Goal: Communication & Community: Share content

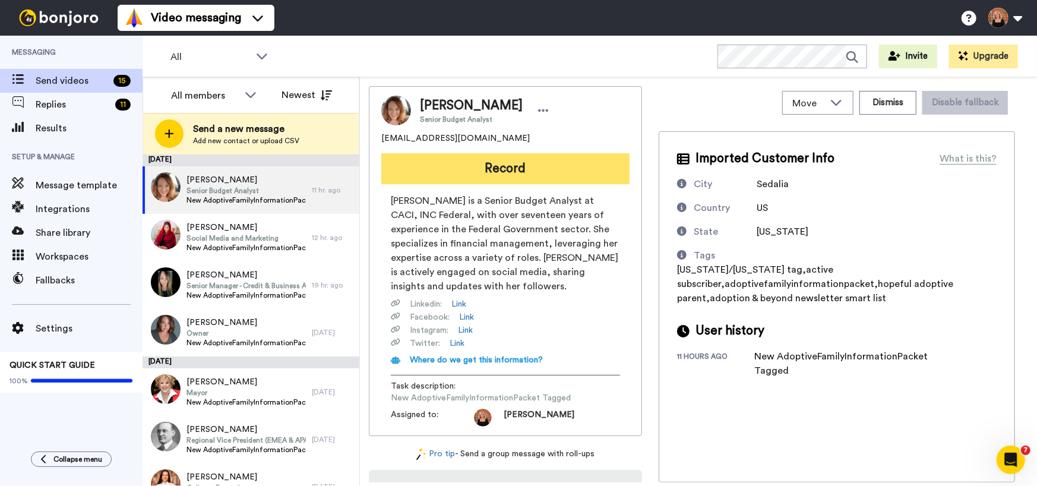
click at [543, 166] on button "Record" at bounding box center [505, 168] width 248 height 31
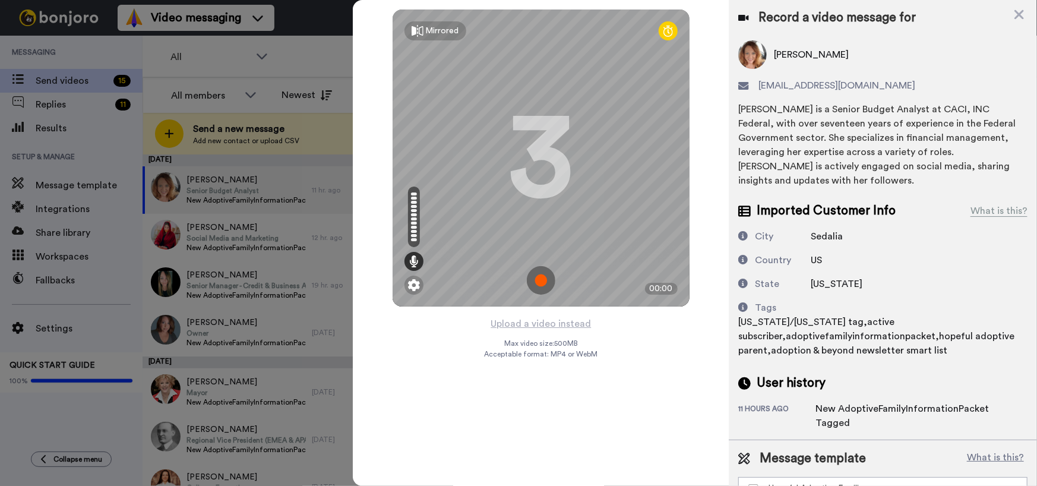
click at [538, 274] on img at bounding box center [541, 280] width 29 height 29
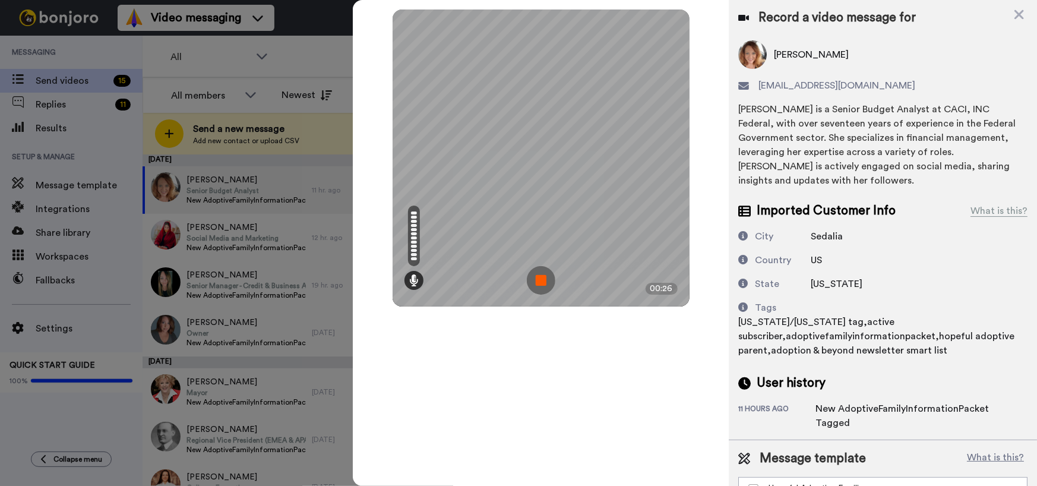
click at [538, 274] on img at bounding box center [541, 280] width 29 height 29
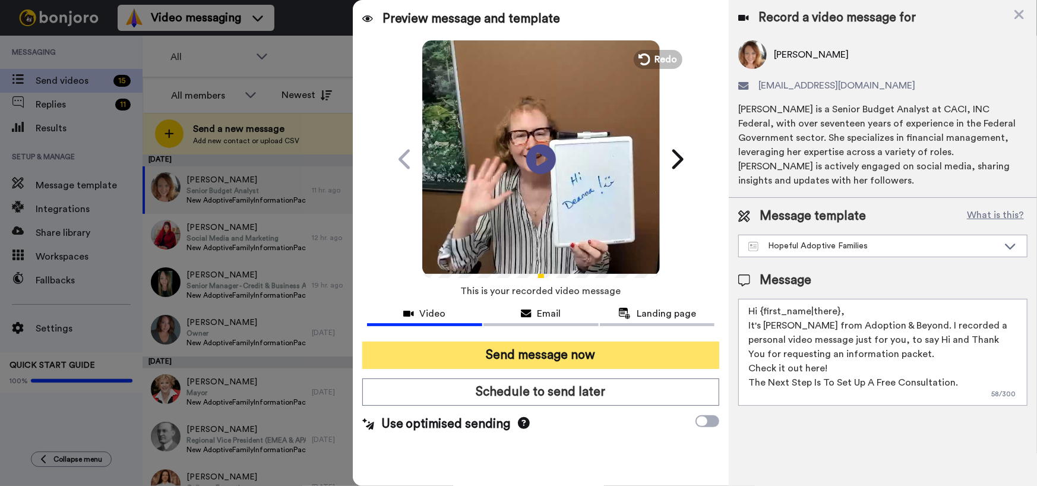
click at [543, 354] on button "Send message now" at bounding box center [541, 355] width 358 height 27
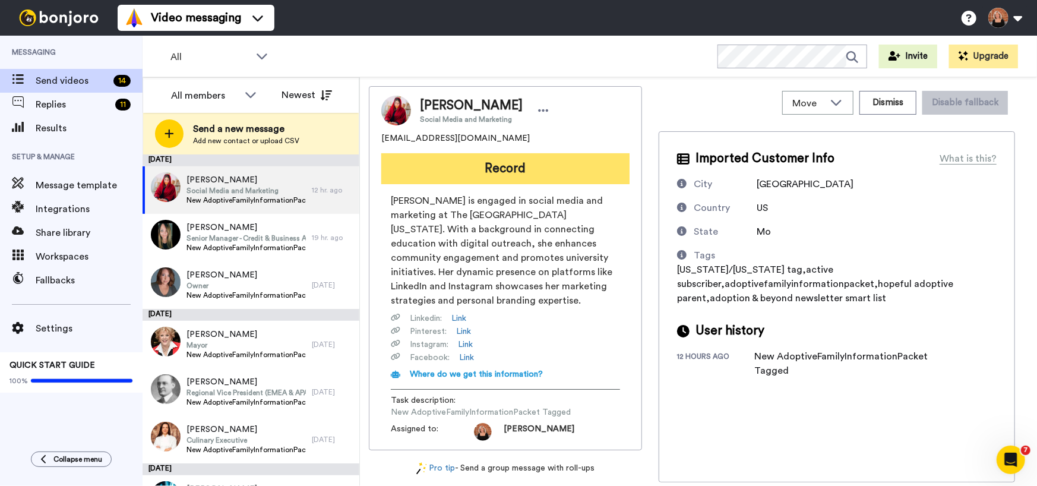
click at [491, 167] on button "Record" at bounding box center [505, 168] width 248 height 31
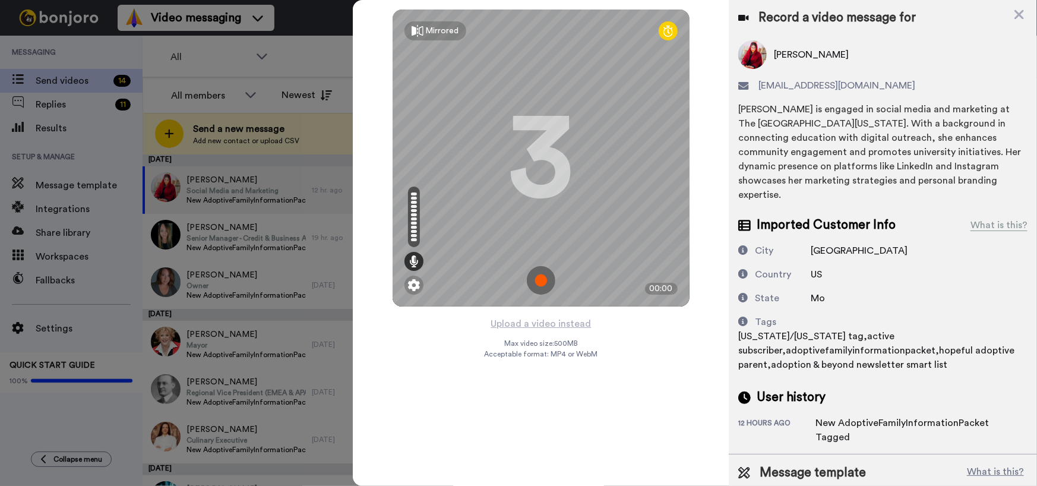
click at [551, 280] on img at bounding box center [541, 280] width 29 height 29
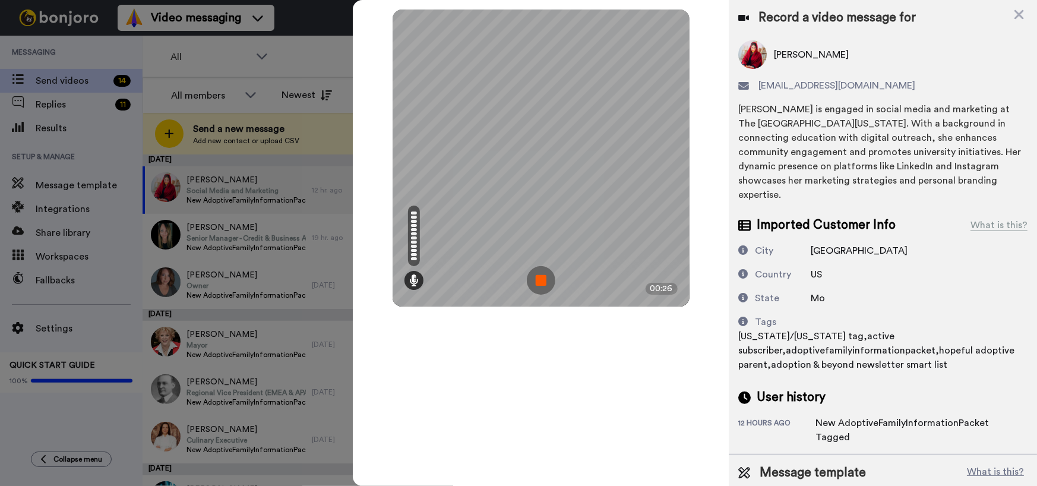
click at [551, 280] on img at bounding box center [541, 280] width 29 height 29
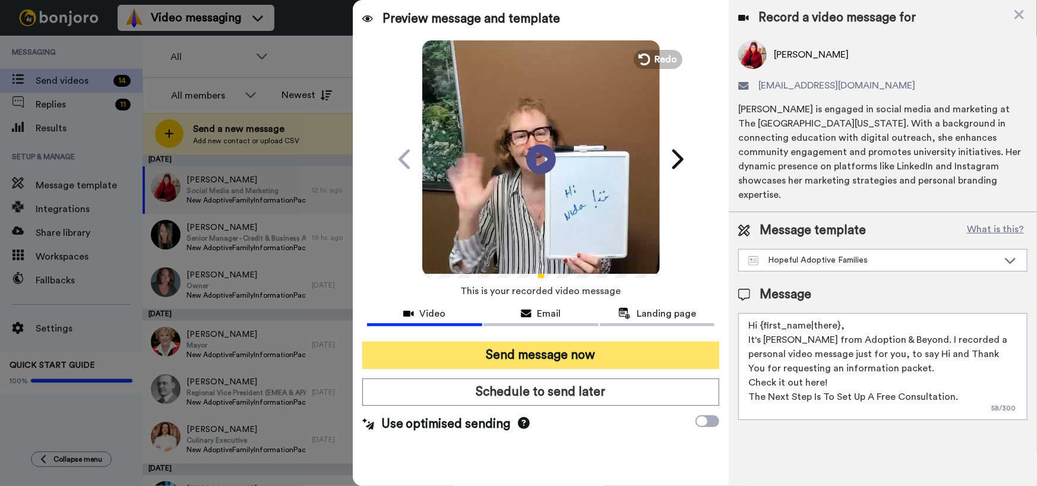
click at [532, 355] on button "Send message now" at bounding box center [541, 355] width 358 height 27
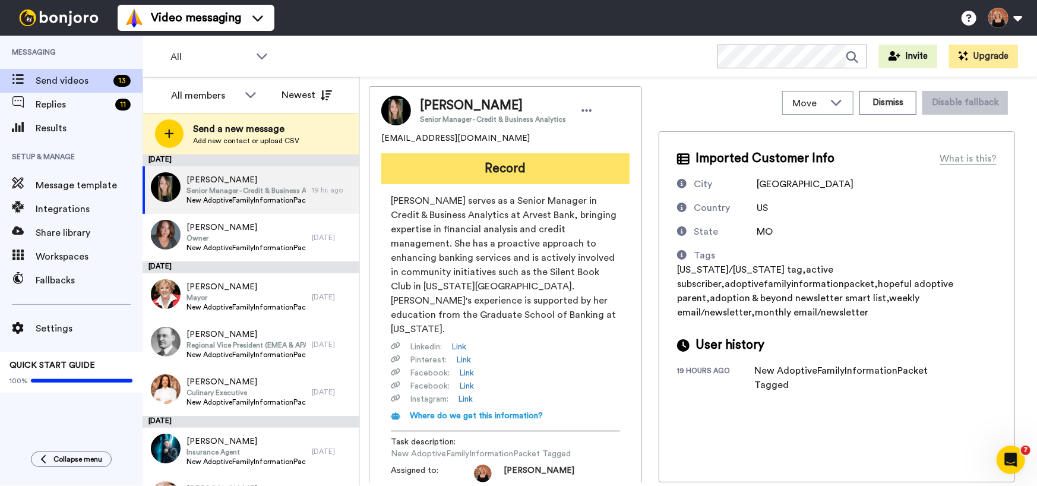
click at [509, 176] on button "Record" at bounding box center [505, 168] width 248 height 31
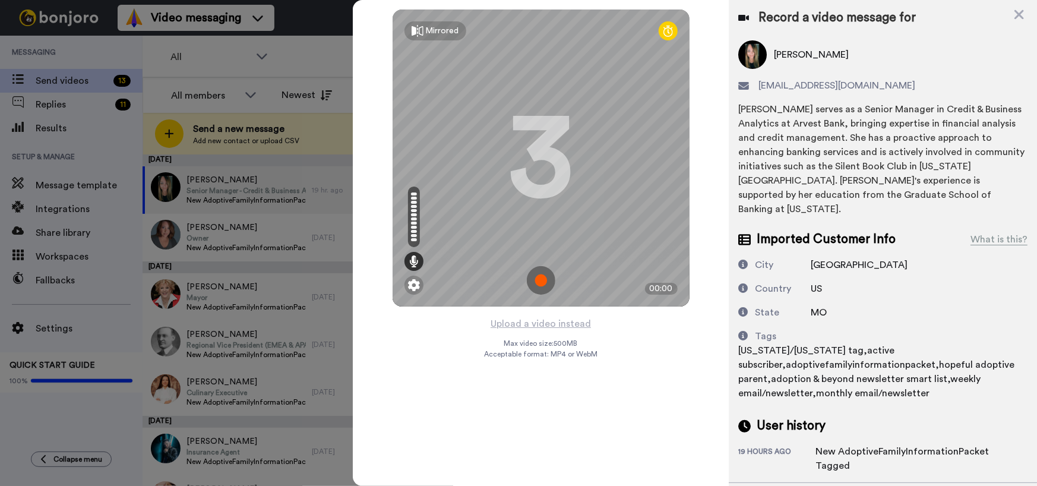
click at [546, 286] on img at bounding box center [541, 280] width 29 height 29
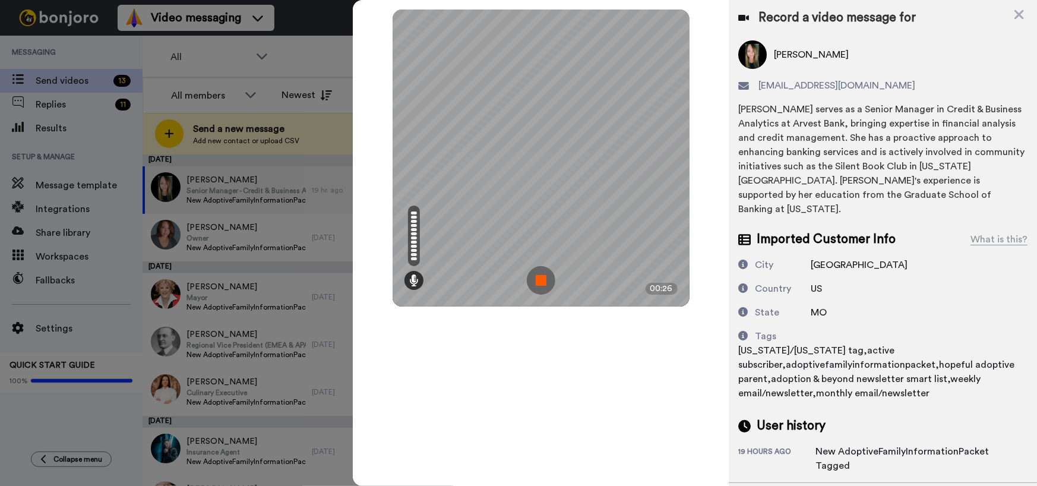
click at [546, 286] on img at bounding box center [541, 280] width 29 height 29
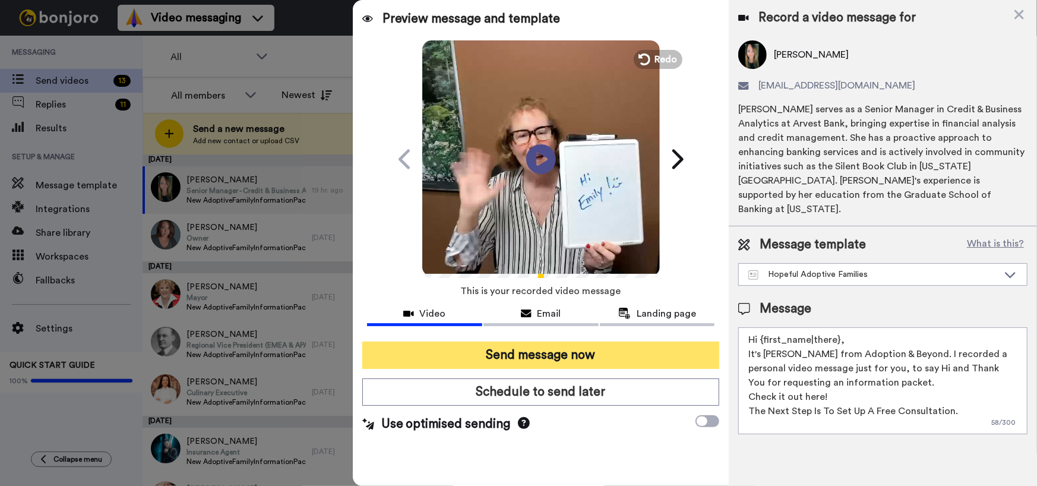
click at [545, 355] on button "Send message now" at bounding box center [541, 355] width 358 height 27
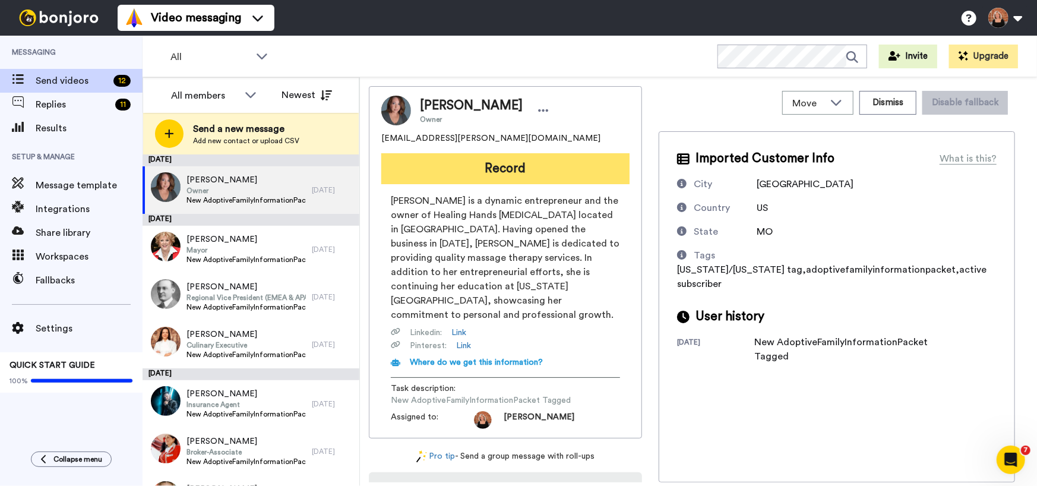
click at [484, 176] on button "Record" at bounding box center [505, 168] width 248 height 31
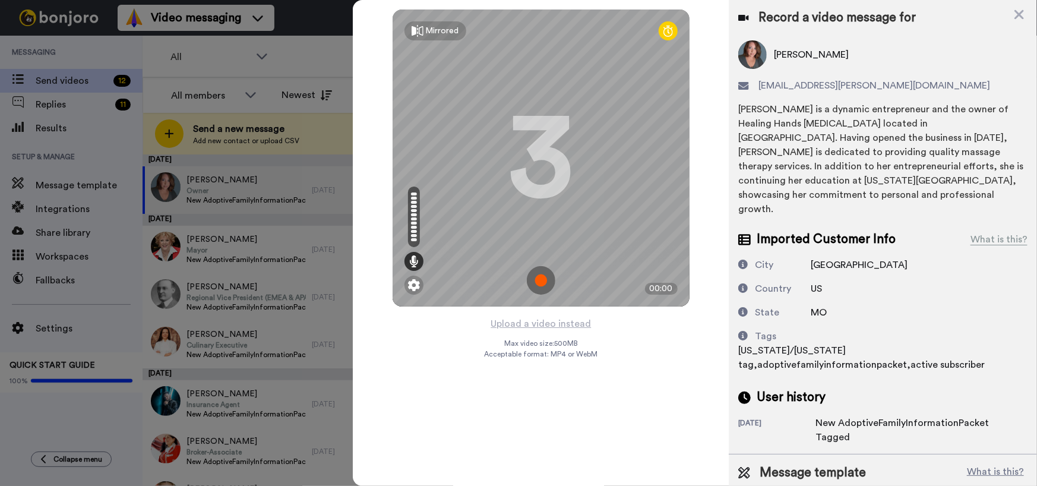
click at [541, 281] on img at bounding box center [541, 280] width 29 height 29
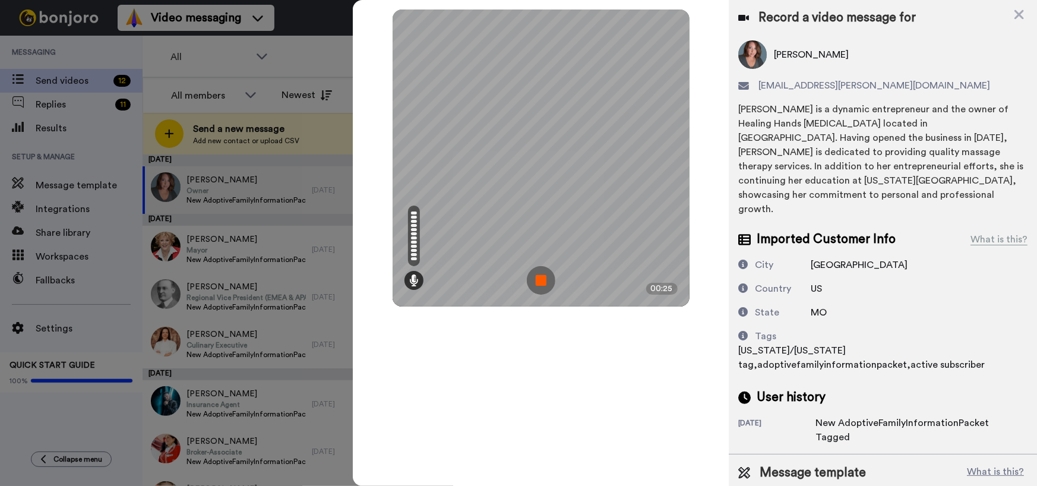
click at [541, 281] on img at bounding box center [541, 280] width 29 height 29
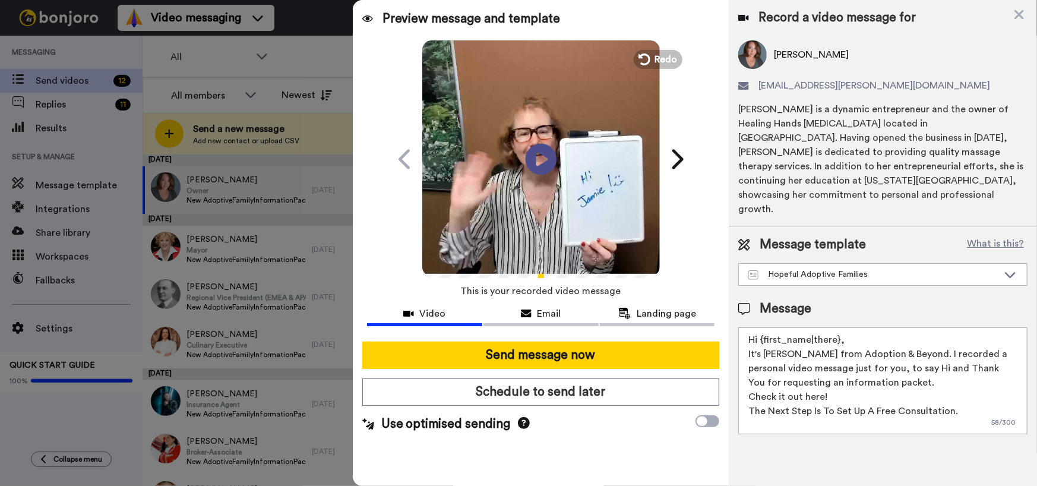
click at [542, 151] on icon at bounding box center [540, 158] width 31 height 31
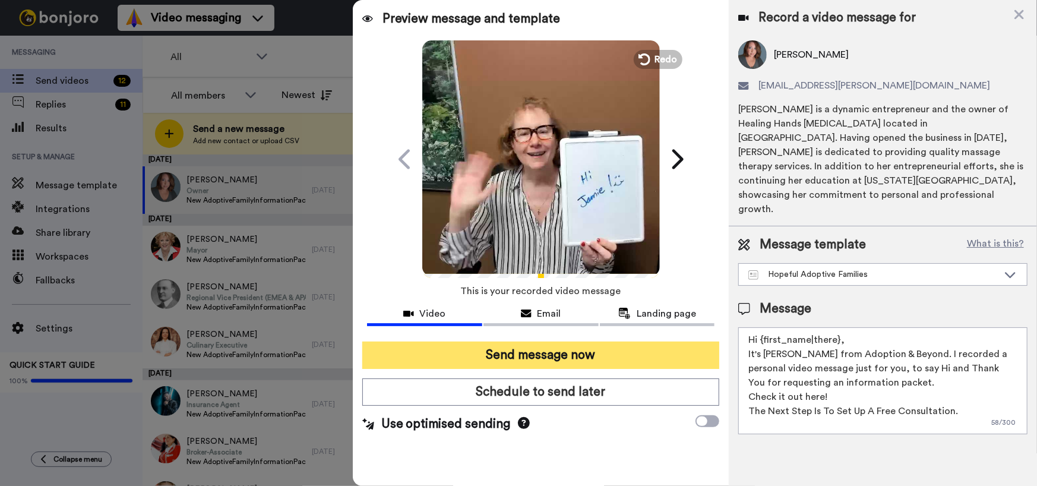
click at [532, 351] on button "Send message now" at bounding box center [541, 355] width 358 height 27
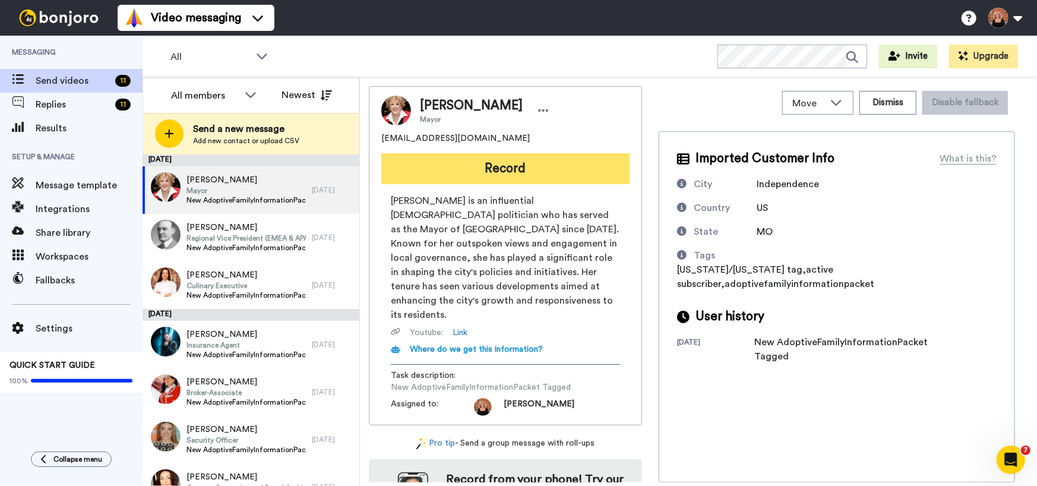
click at [510, 161] on button "Record" at bounding box center [505, 168] width 248 height 31
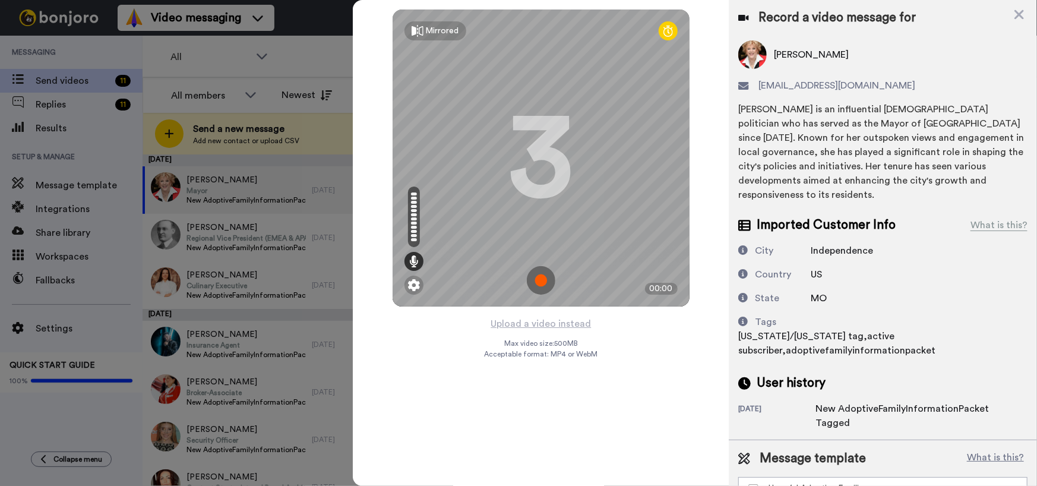
click at [540, 279] on img at bounding box center [541, 280] width 29 height 29
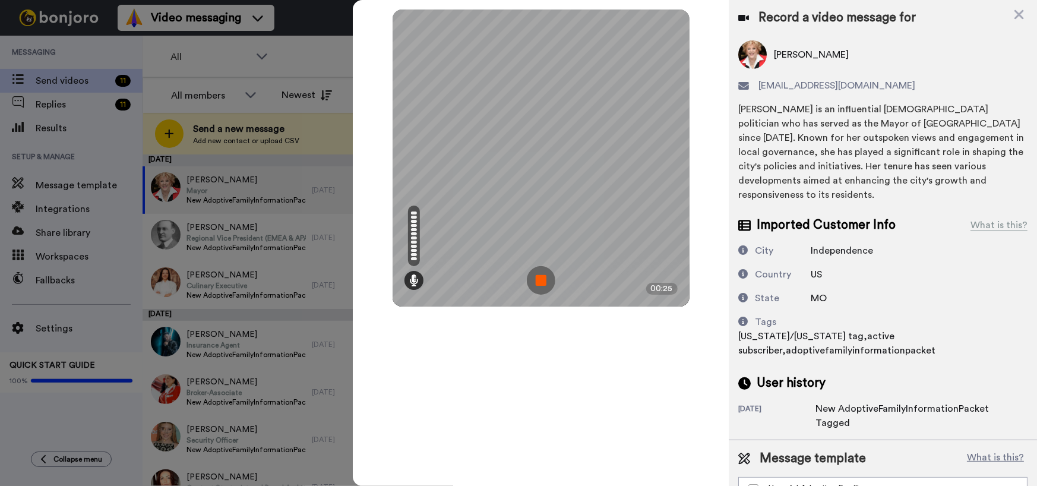
click at [540, 279] on img at bounding box center [541, 280] width 29 height 29
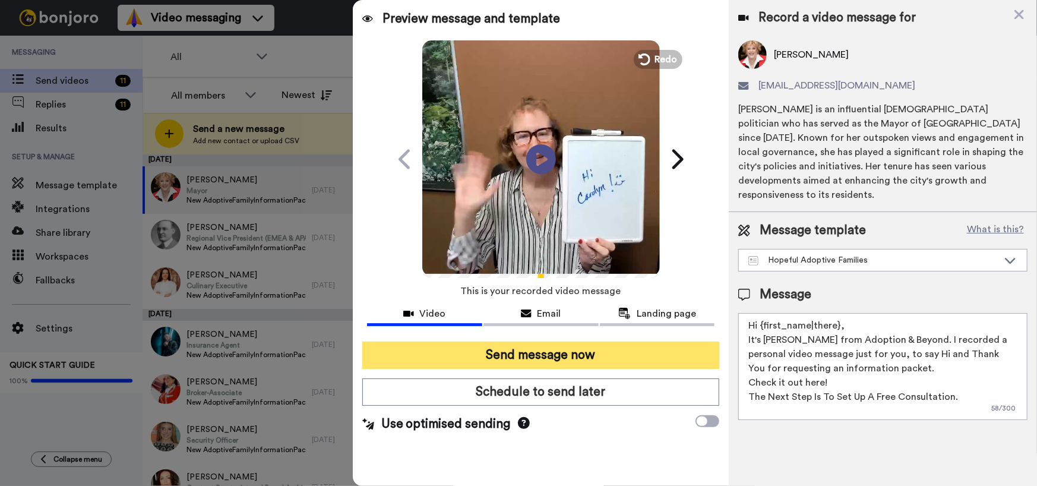
click at [586, 349] on button "Send message now" at bounding box center [541, 355] width 358 height 27
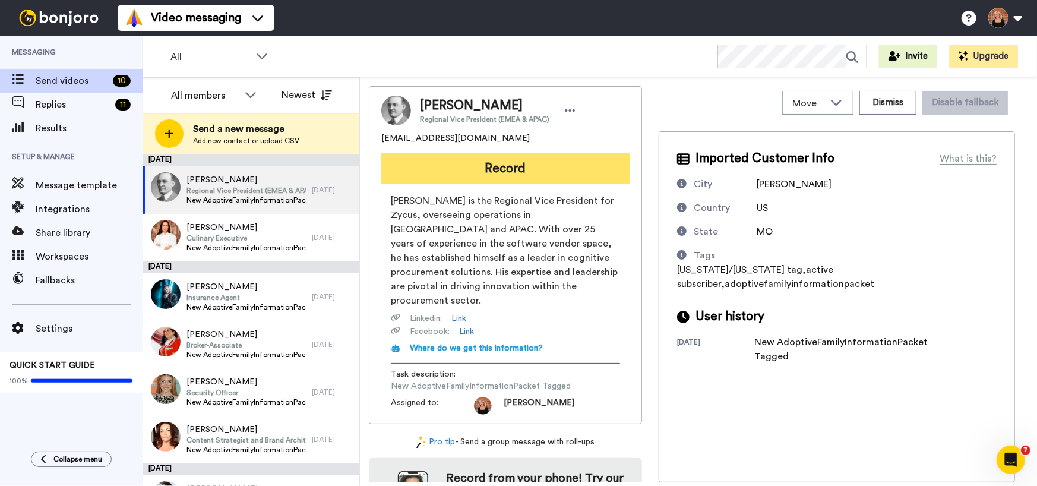
click at [568, 165] on button "Record" at bounding box center [505, 168] width 248 height 31
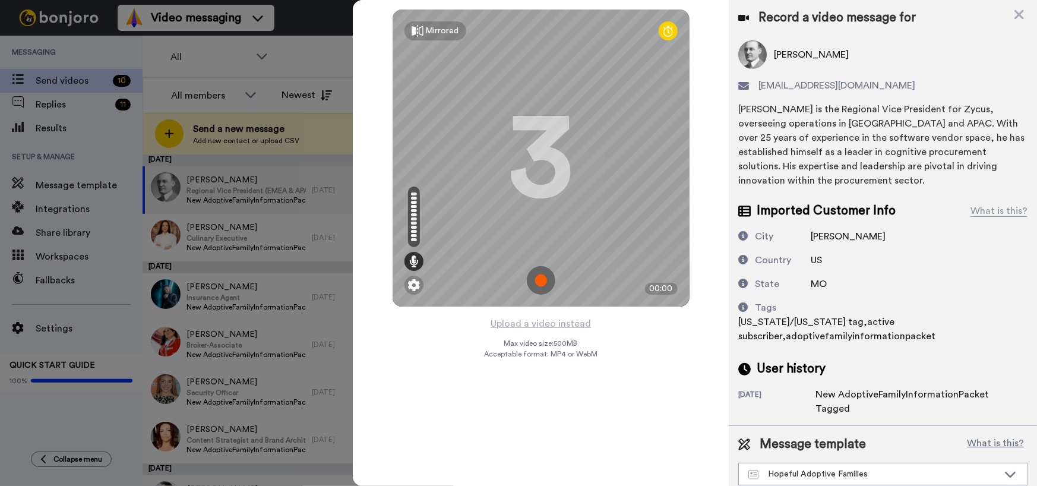
click at [540, 283] on img at bounding box center [541, 280] width 29 height 29
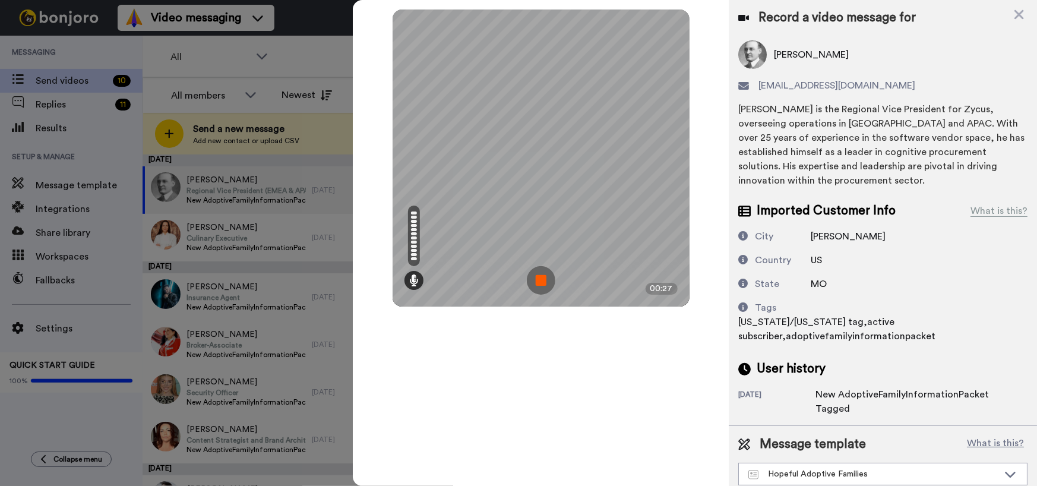
click at [540, 283] on img at bounding box center [541, 280] width 29 height 29
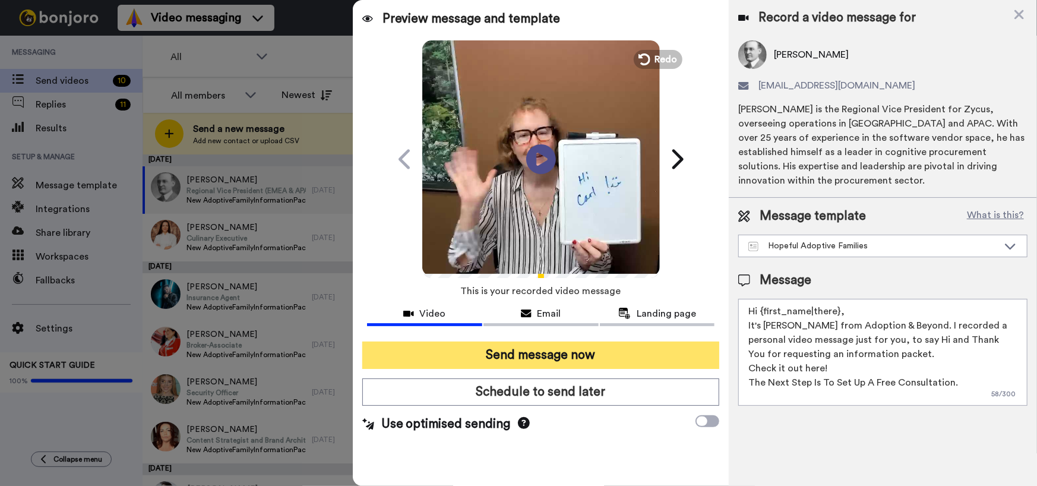
click at [571, 352] on button "Send message now" at bounding box center [541, 355] width 358 height 27
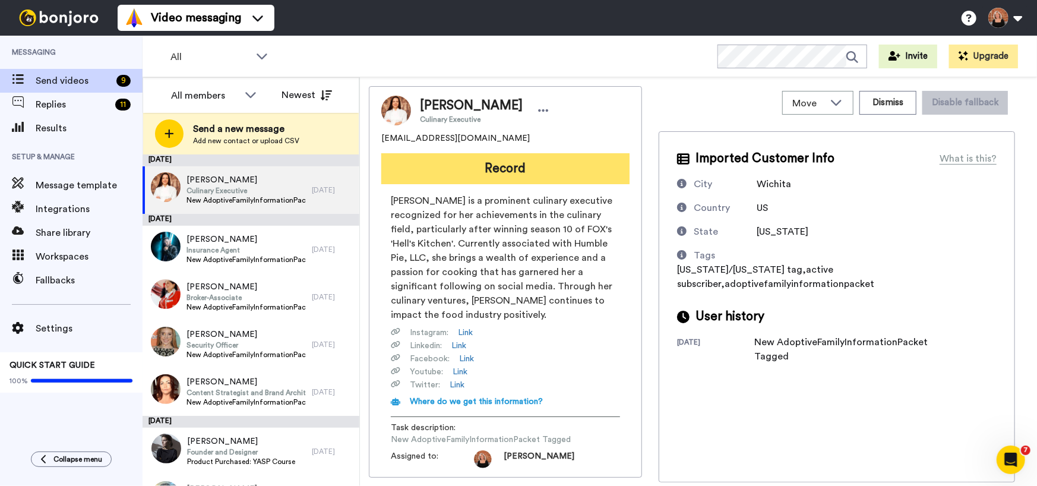
click at [554, 172] on button "Record" at bounding box center [505, 168] width 248 height 31
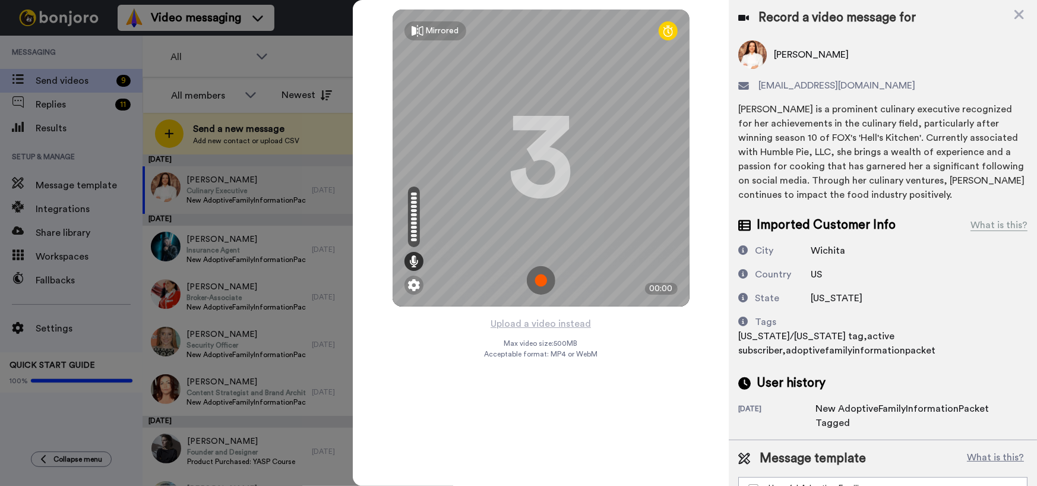
click at [546, 276] on img at bounding box center [541, 280] width 29 height 29
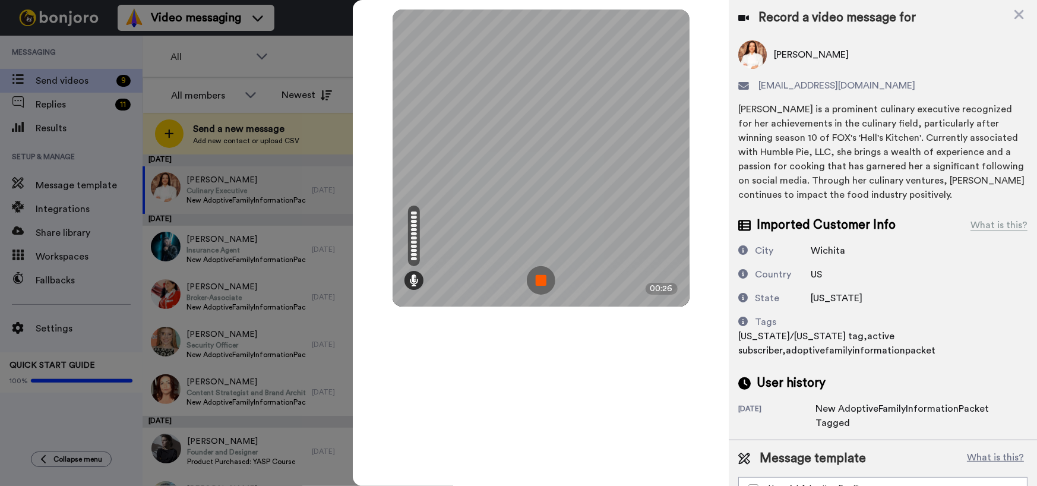
click at [546, 276] on img at bounding box center [541, 280] width 29 height 29
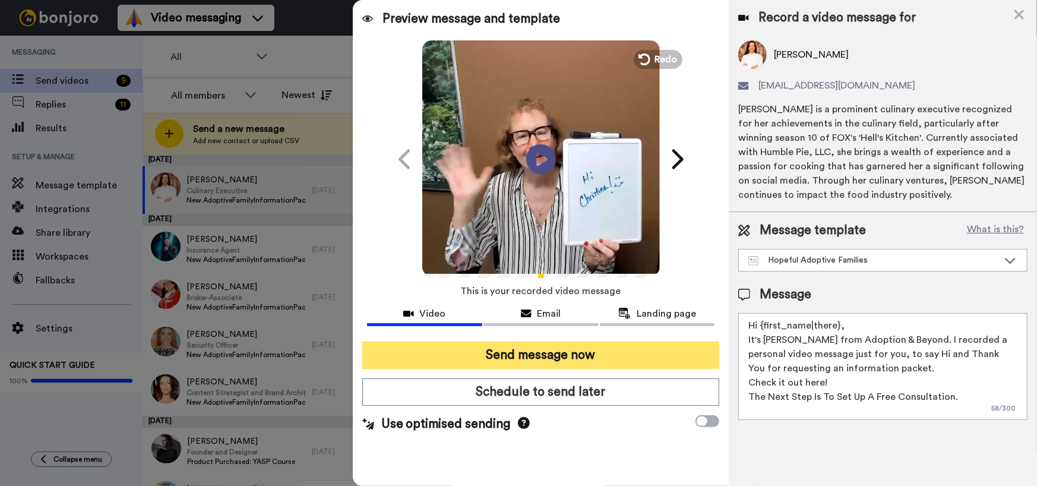
click at [550, 359] on button "Send message now" at bounding box center [541, 355] width 358 height 27
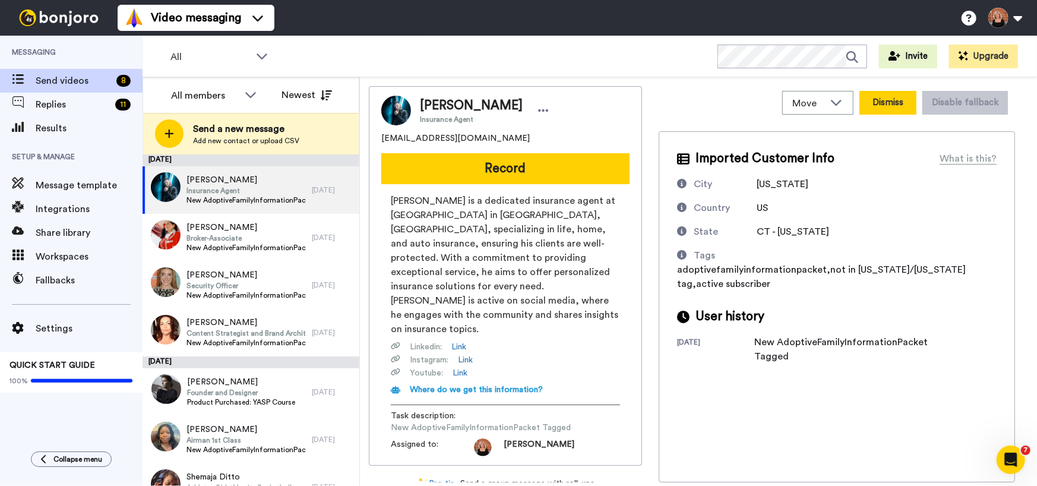
click at [894, 113] on button "Dismiss" at bounding box center [888, 103] width 57 height 24
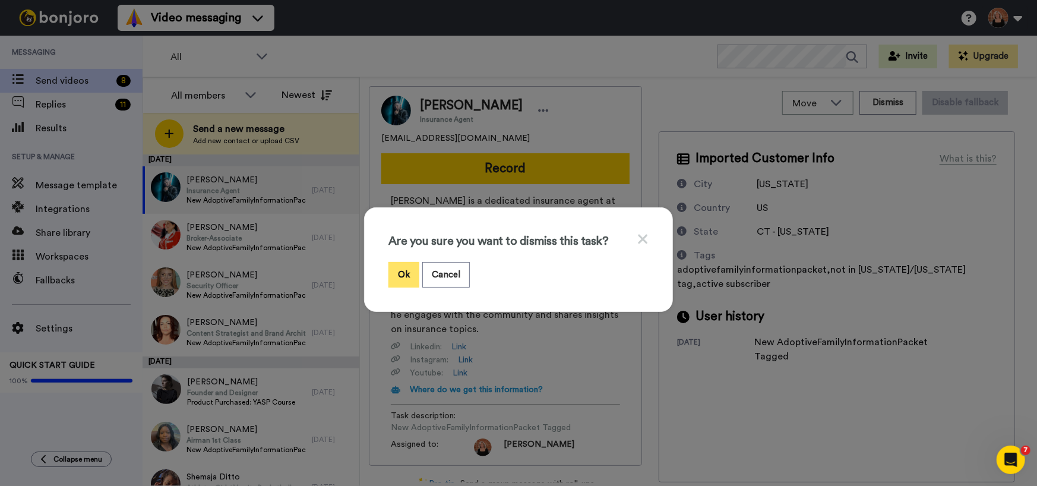
click at [403, 273] on button "Ok" at bounding box center [404, 275] width 31 height 26
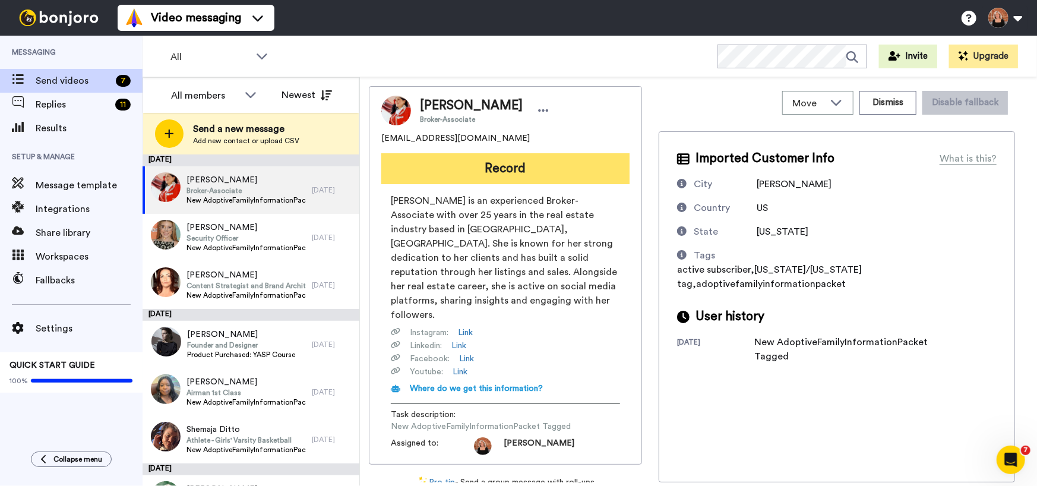
click at [501, 168] on button "Record" at bounding box center [505, 168] width 248 height 31
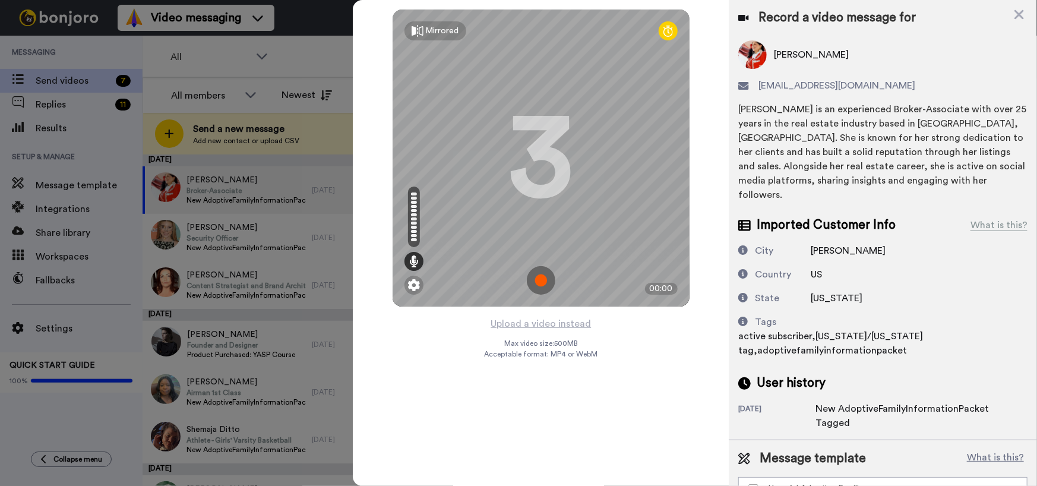
click at [538, 276] on img at bounding box center [541, 280] width 29 height 29
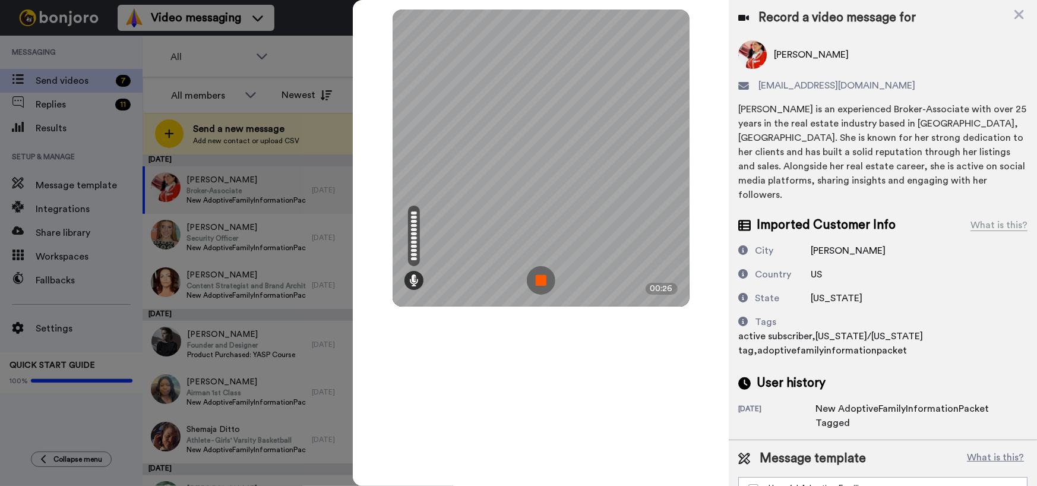
click at [538, 276] on img at bounding box center [541, 280] width 29 height 29
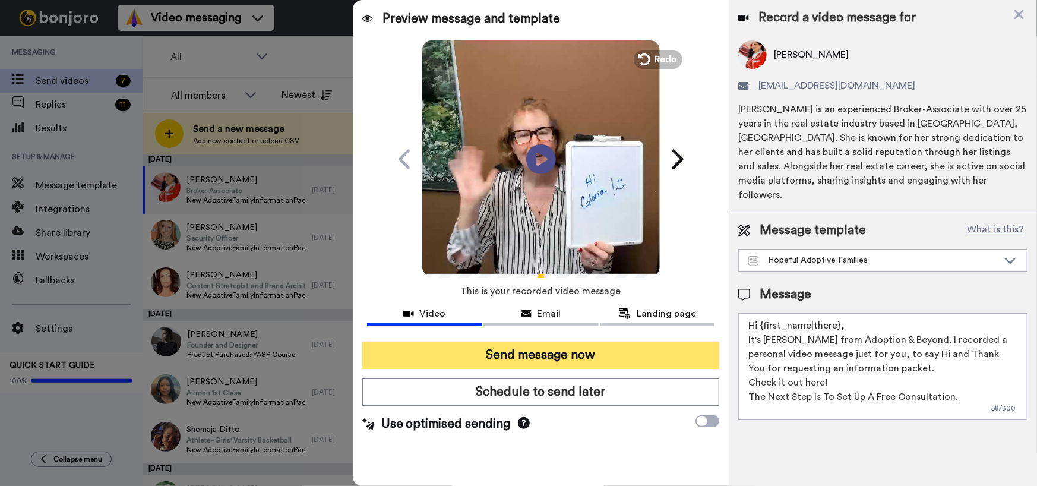
click at [529, 349] on button "Send message now" at bounding box center [541, 355] width 358 height 27
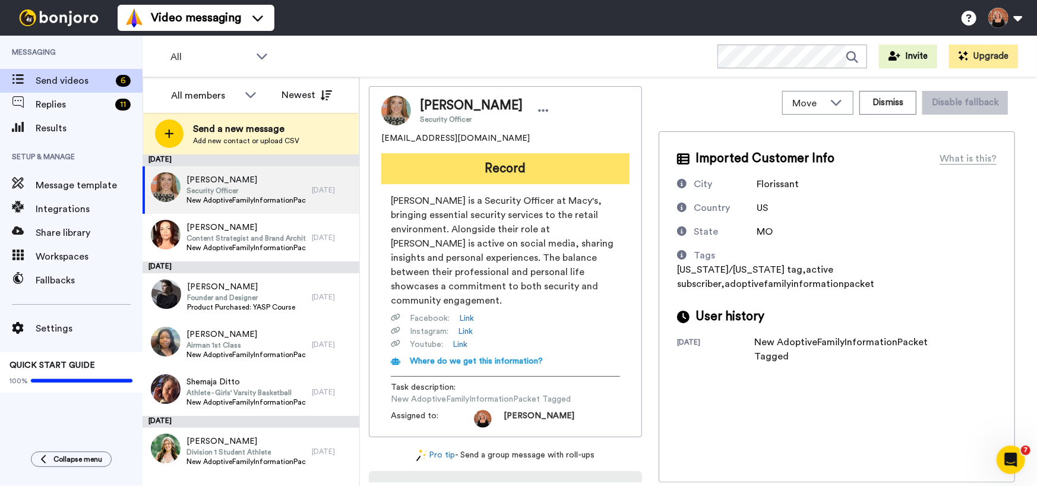
click at [493, 169] on button "Record" at bounding box center [505, 168] width 248 height 31
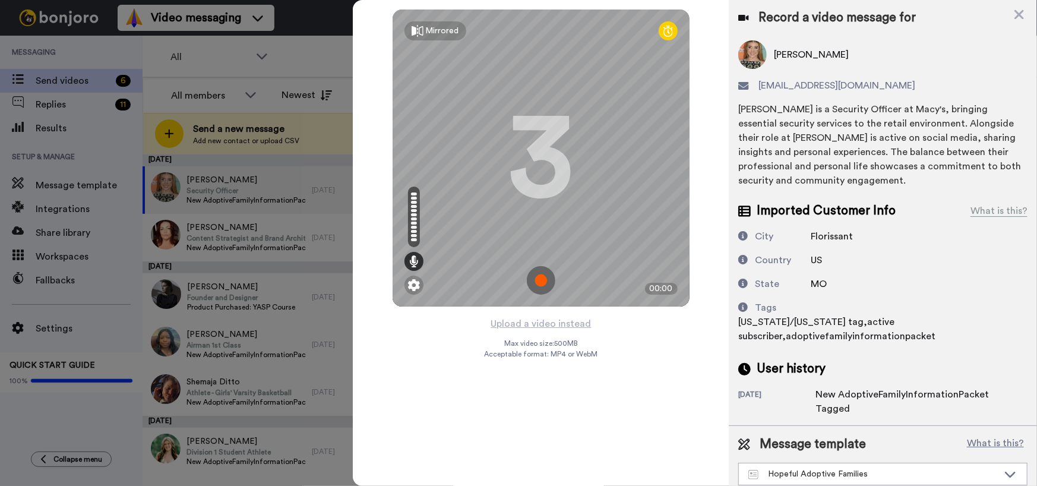
click at [538, 276] on img at bounding box center [541, 280] width 29 height 29
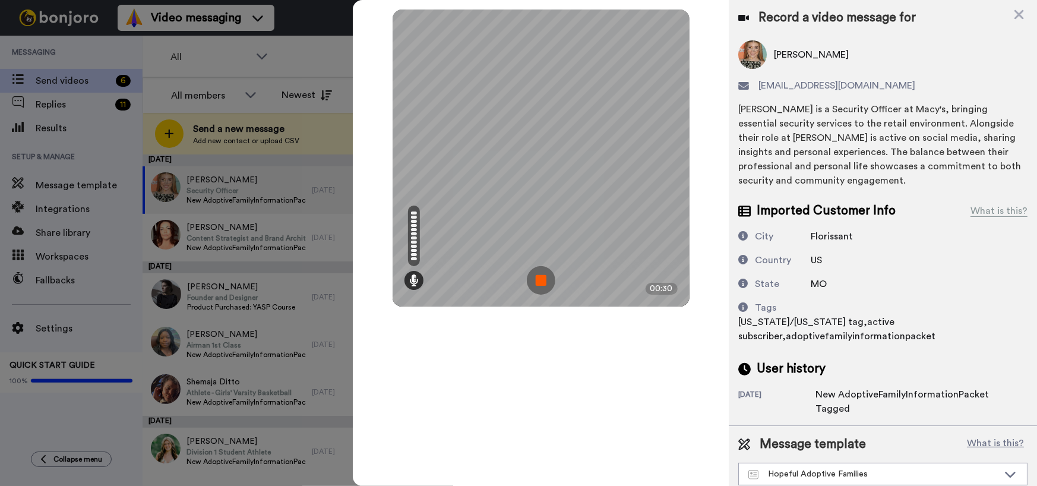
click at [538, 276] on img at bounding box center [541, 280] width 29 height 29
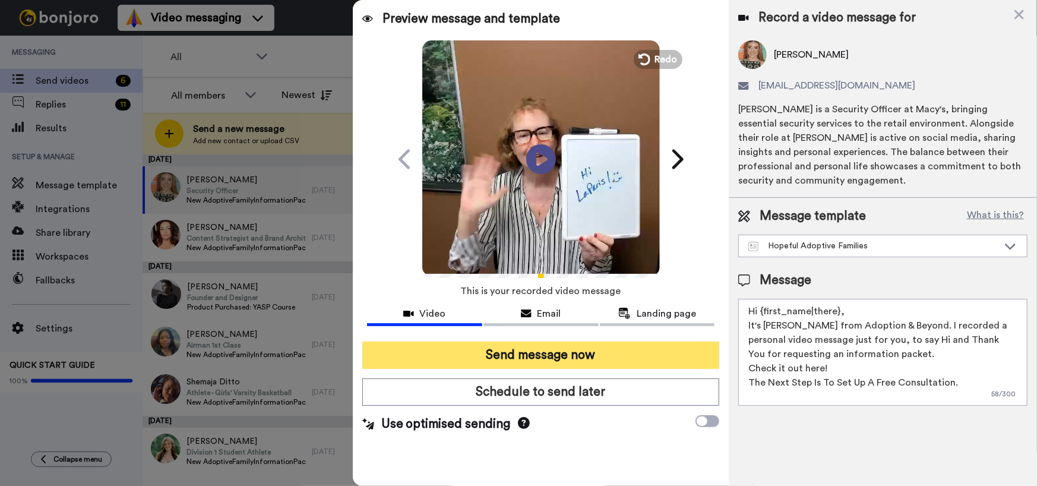
click at [566, 352] on button "Send message now" at bounding box center [541, 355] width 358 height 27
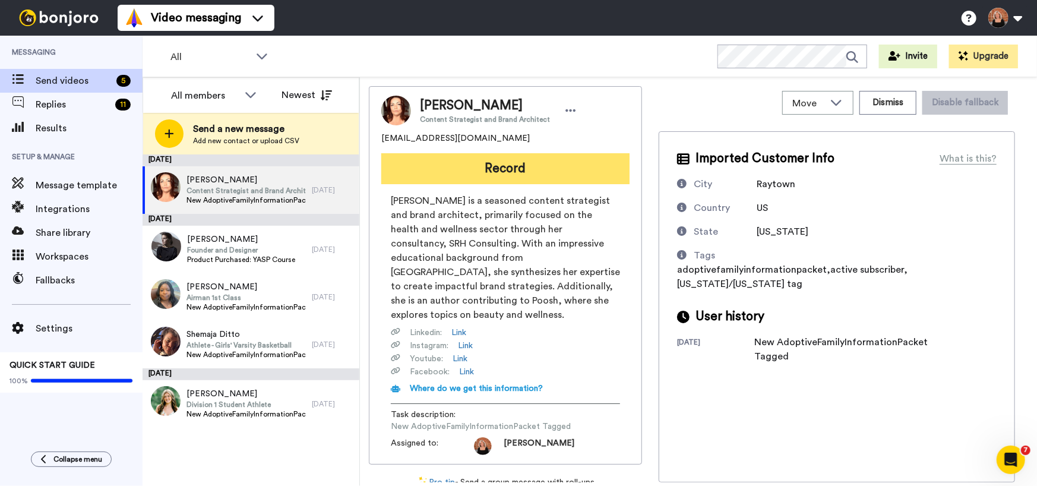
click at [479, 168] on button "Record" at bounding box center [505, 168] width 248 height 31
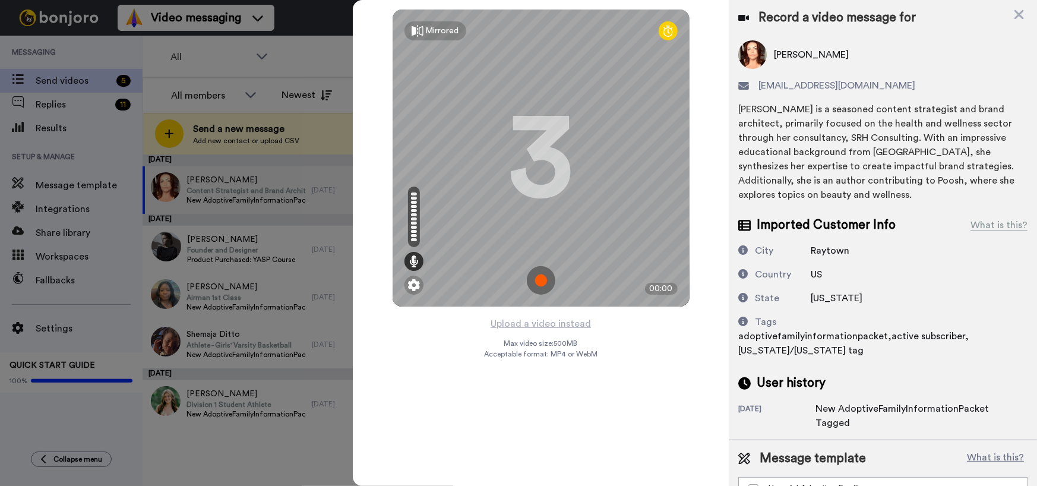
click at [543, 275] on img at bounding box center [541, 280] width 29 height 29
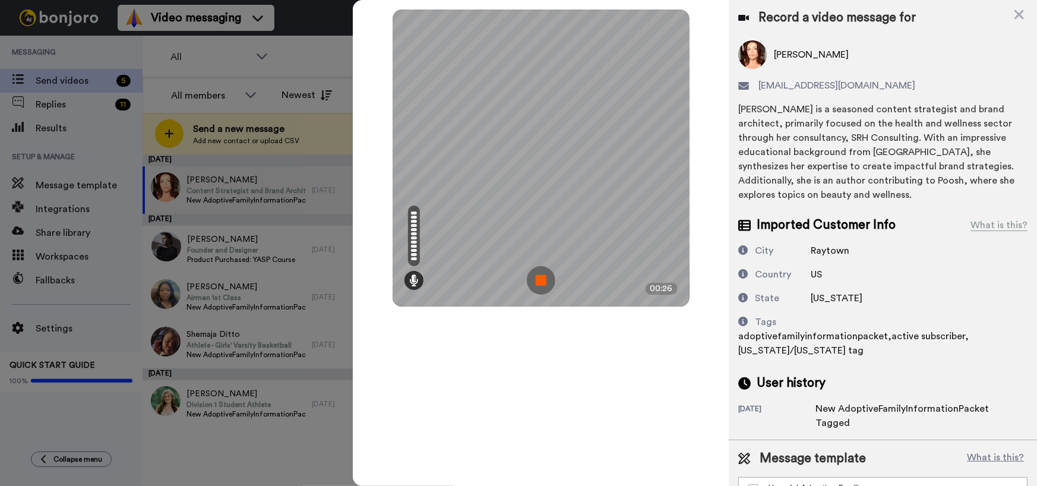
click at [543, 275] on img at bounding box center [541, 280] width 29 height 29
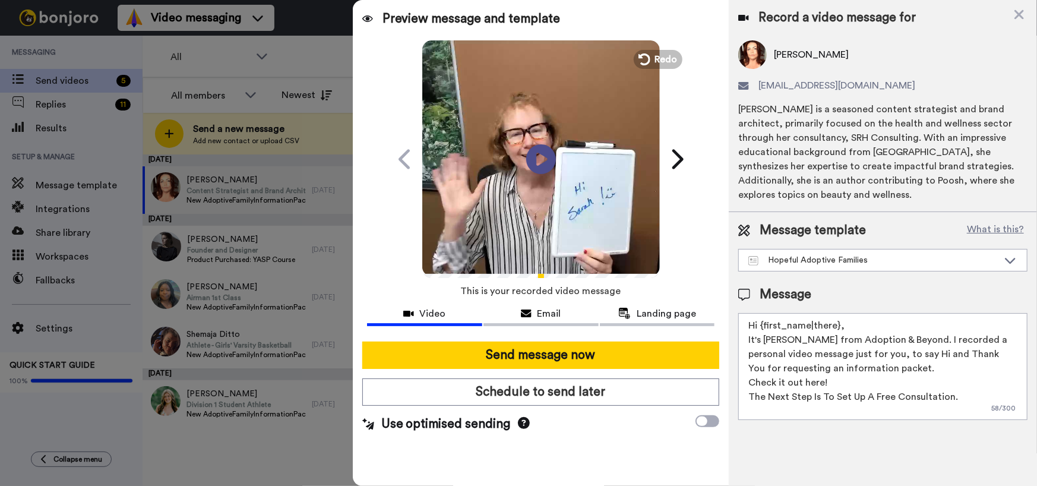
click at [517, 352] on button "Send message now" at bounding box center [541, 355] width 358 height 27
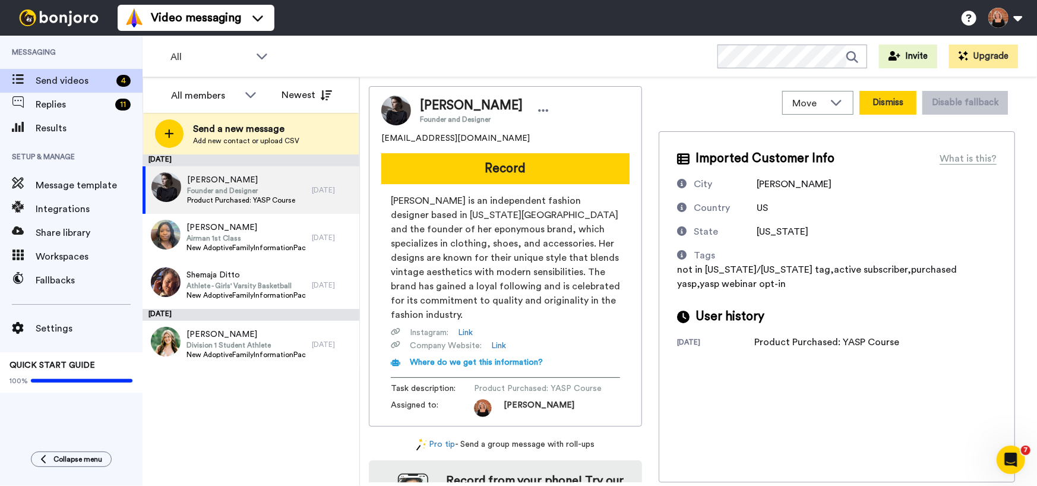
click at [895, 100] on button "Dismiss" at bounding box center [888, 103] width 57 height 24
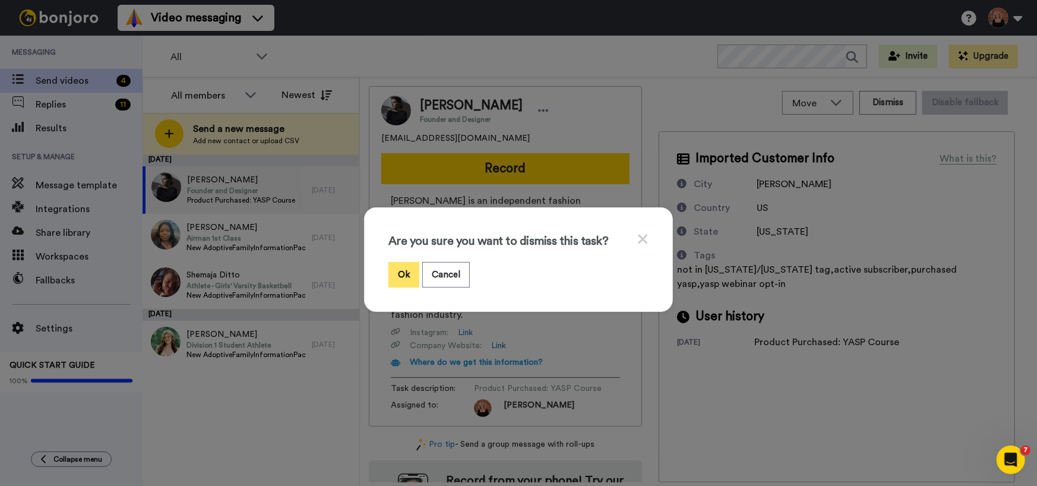
click at [396, 270] on button "Ok" at bounding box center [404, 275] width 31 height 26
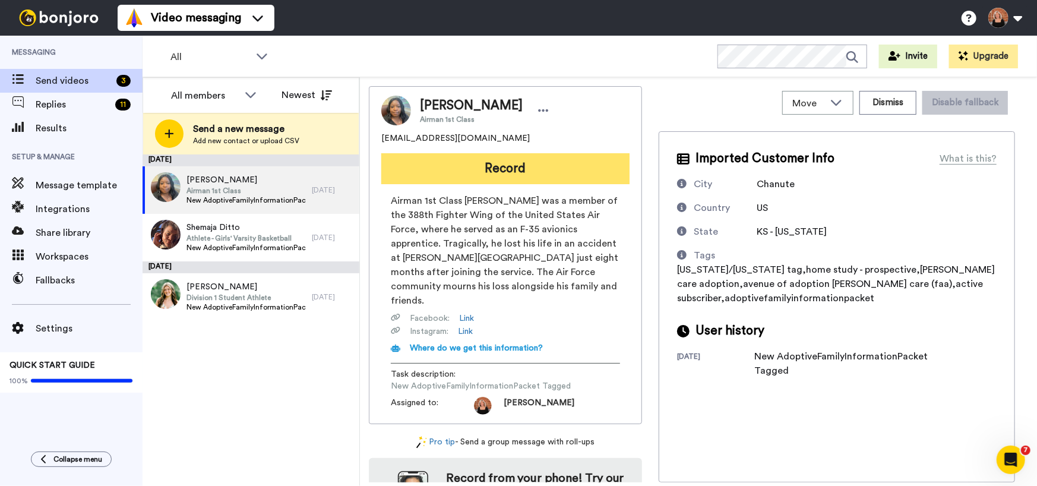
click at [520, 172] on button "Record" at bounding box center [505, 168] width 248 height 31
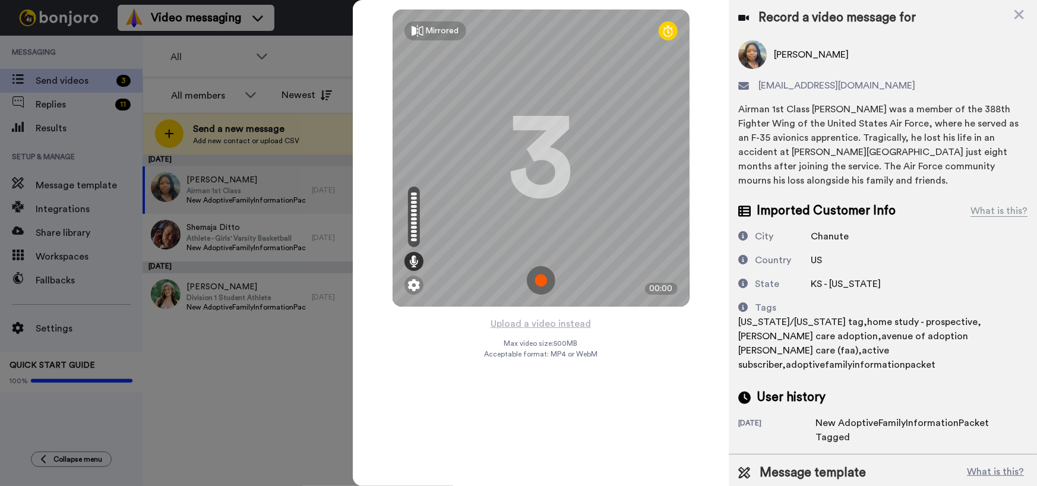
click at [539, 277] on img at bounding box center [541, 280] width 29 height 29
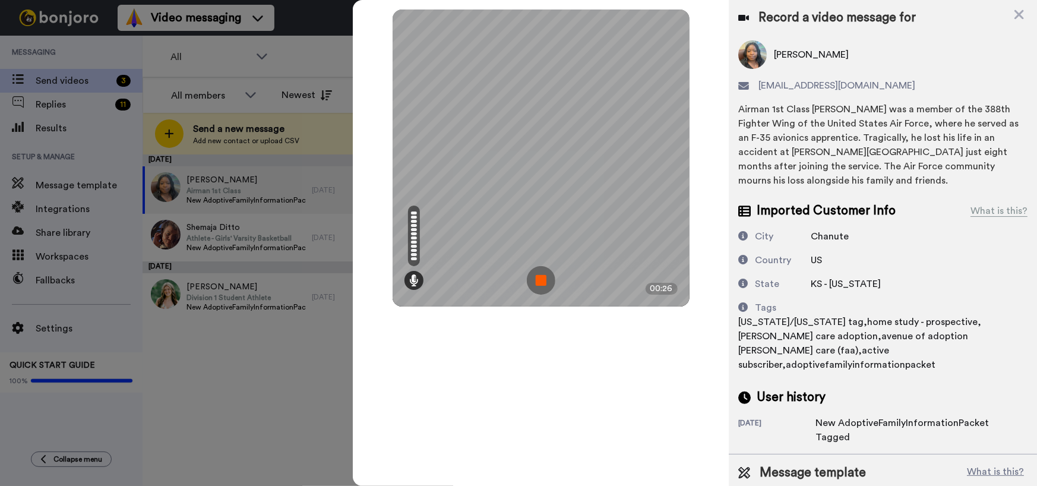
click at [539, 277] on img at bounding box center [541, 280] width 29 height 29
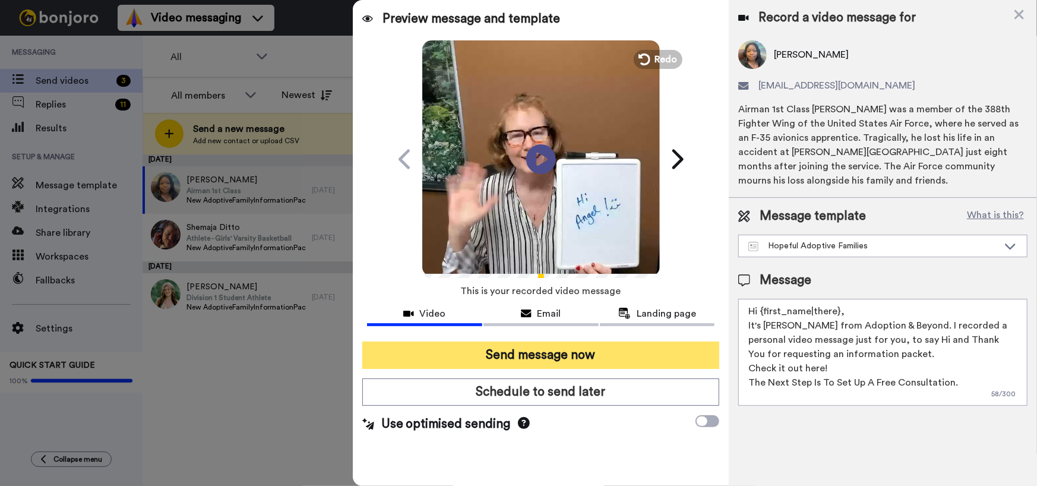
click at [574, 355] on button "Send message now" at bounding box center [541, 355] width 358 height 27
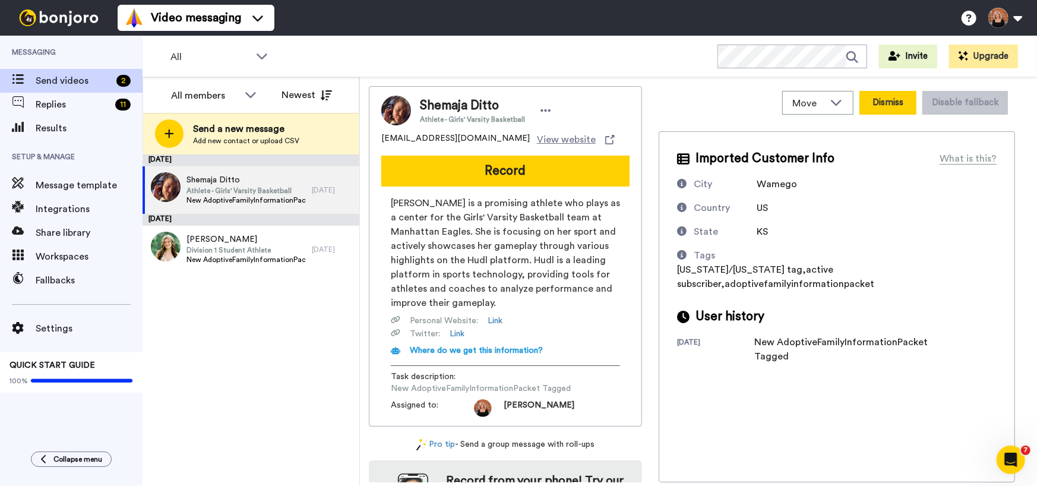
click at [889, 102] on button "Dismiss" at bounding box center [888, 103] width 57 height 24
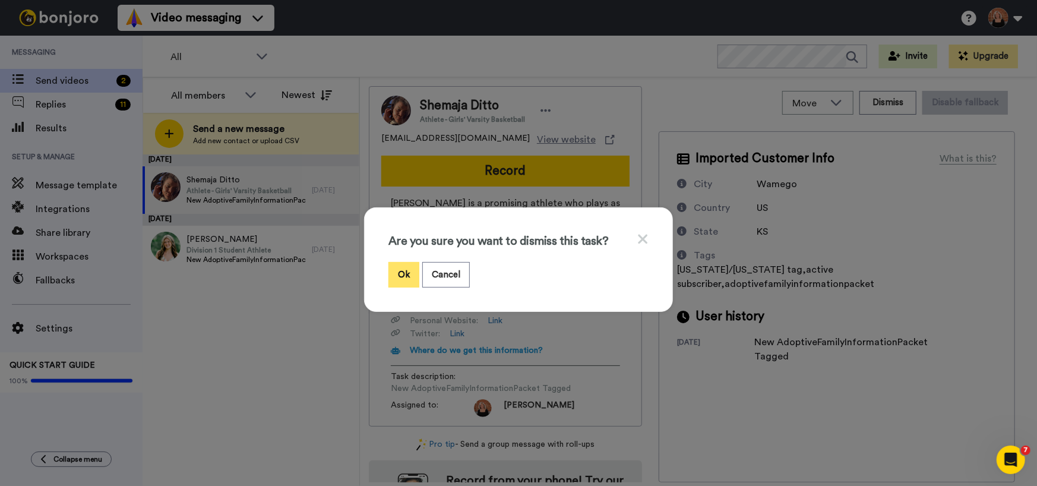
click at [399, 269] on button "Ok" at bounding box center [404, 275] width 31 height 26
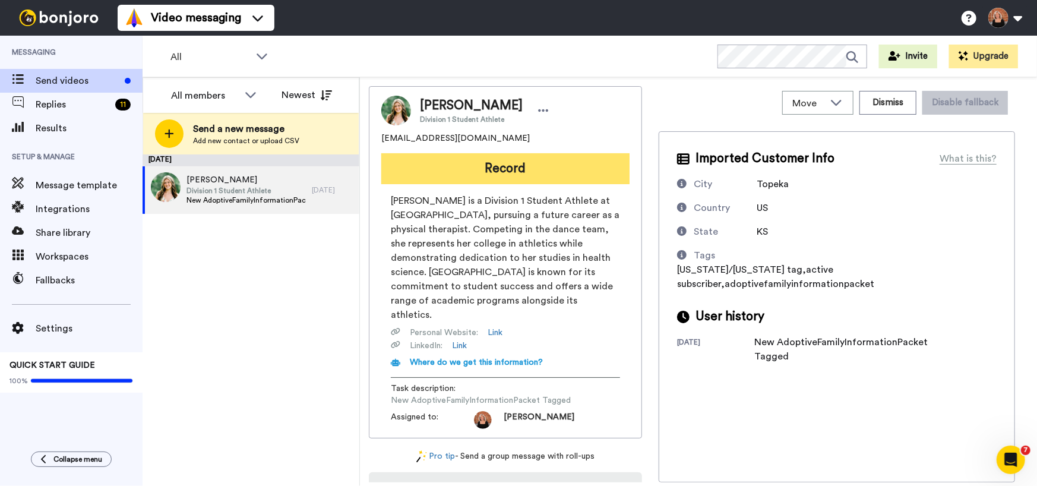
click at [541, 167] on button "Record" at bounding box center [505, 168] width 248 height 31
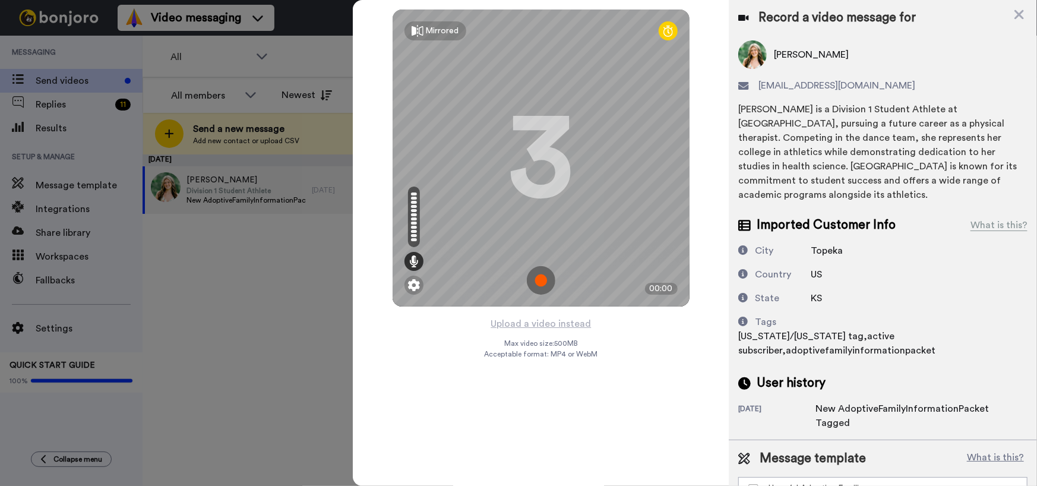
click at [540, 282] on img at bounding box center [541, 280] width 29 height 29
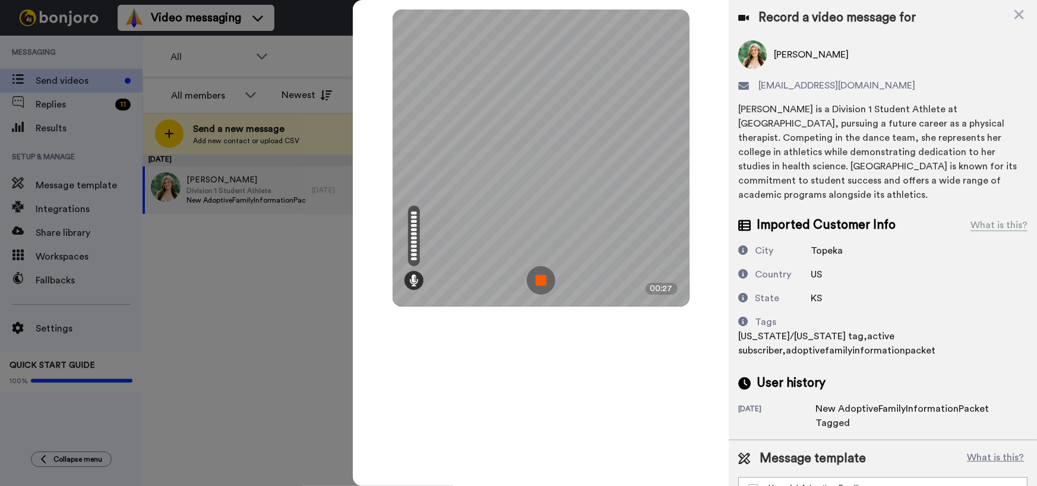
click at [539, 281] on img at bounding box center [541, 280] width 29 height 29
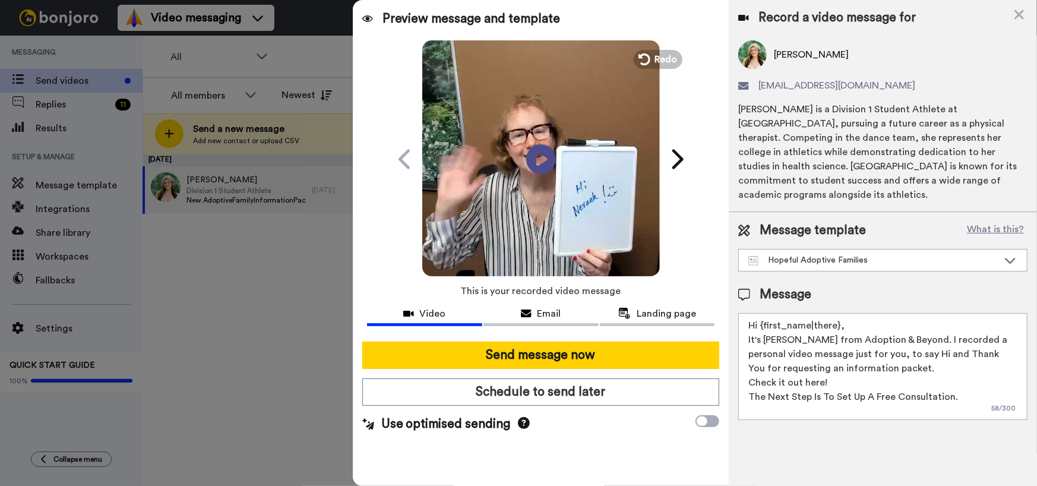
click at [1018, 14] on div "Record a video message for" at bounding box center [882, 18] width 289 height 17
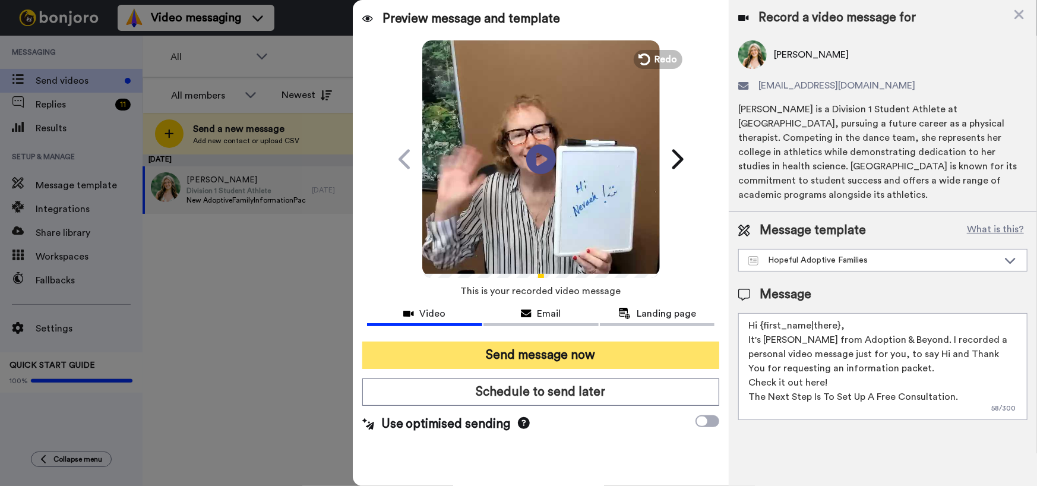
click at [574, 356] on button "Send message now" at bounding box center [541, 355] width 358 height 27
